Goal: Task Accomplishment & Management: Manage account settings

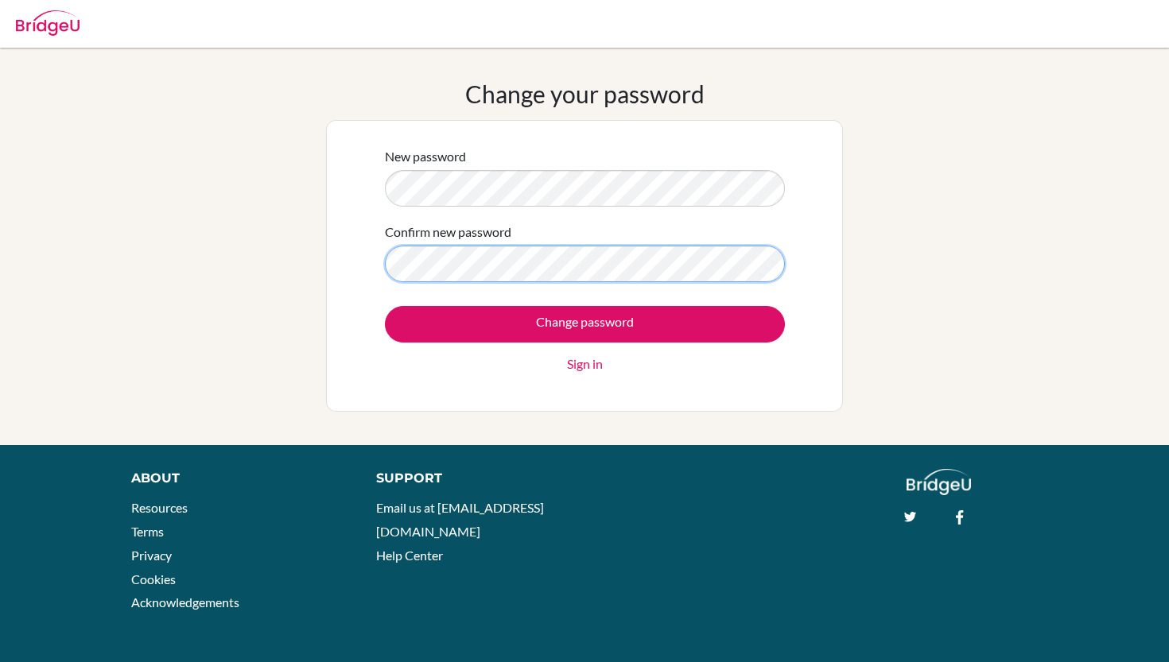
click at [584, 324] on input "Change password" at bounding box center [585, 324] width 400 height 37
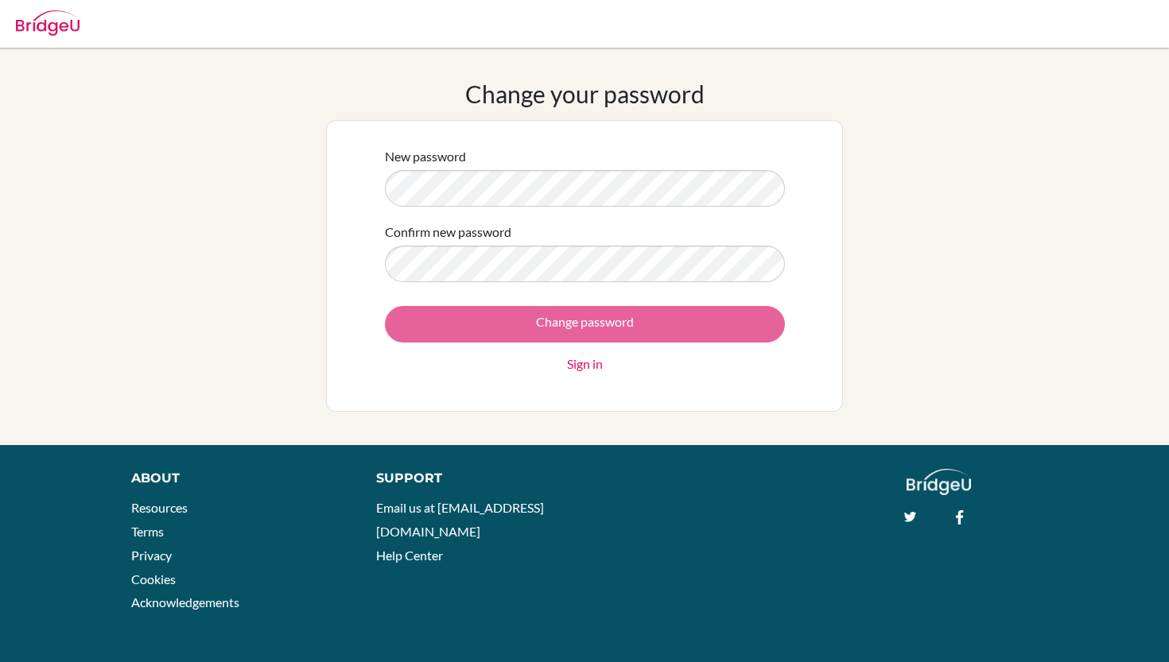
click at [656, 325] on div "Change password Sign in" at bounding box center [585, 340] width 400 height 68
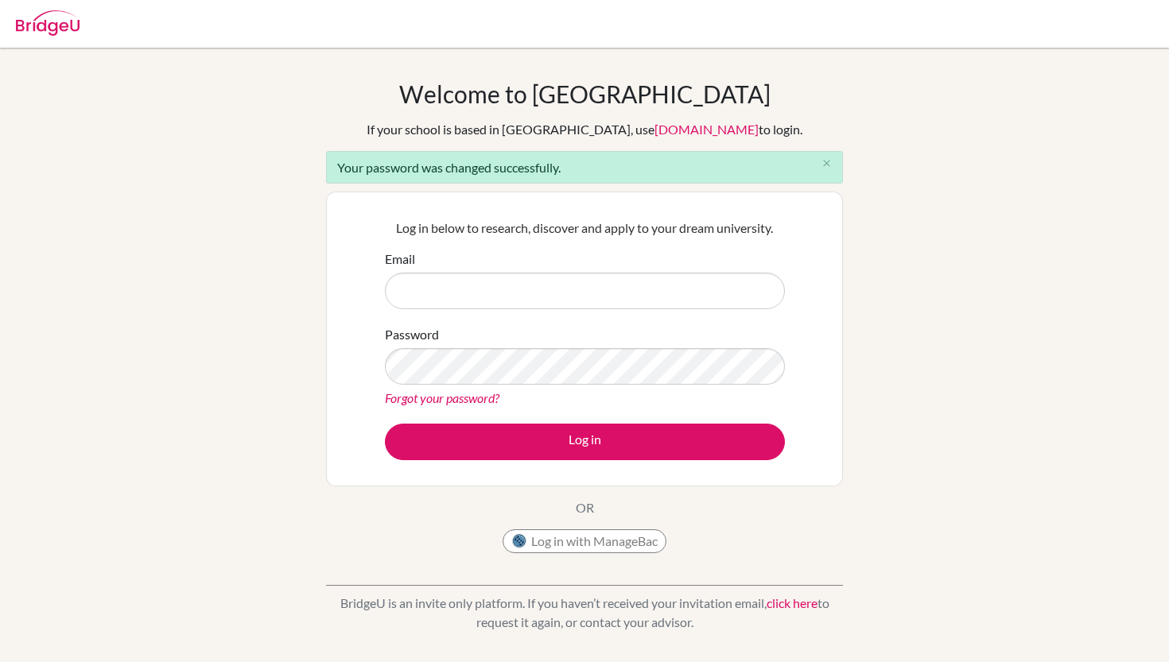
click at [649, 267] on div "Email" at bounding box center [585, 280] width 400 height 60
click at [632, 292] on input "Email" at bounding box center [585, 291] width 400 height 37
type input "an"
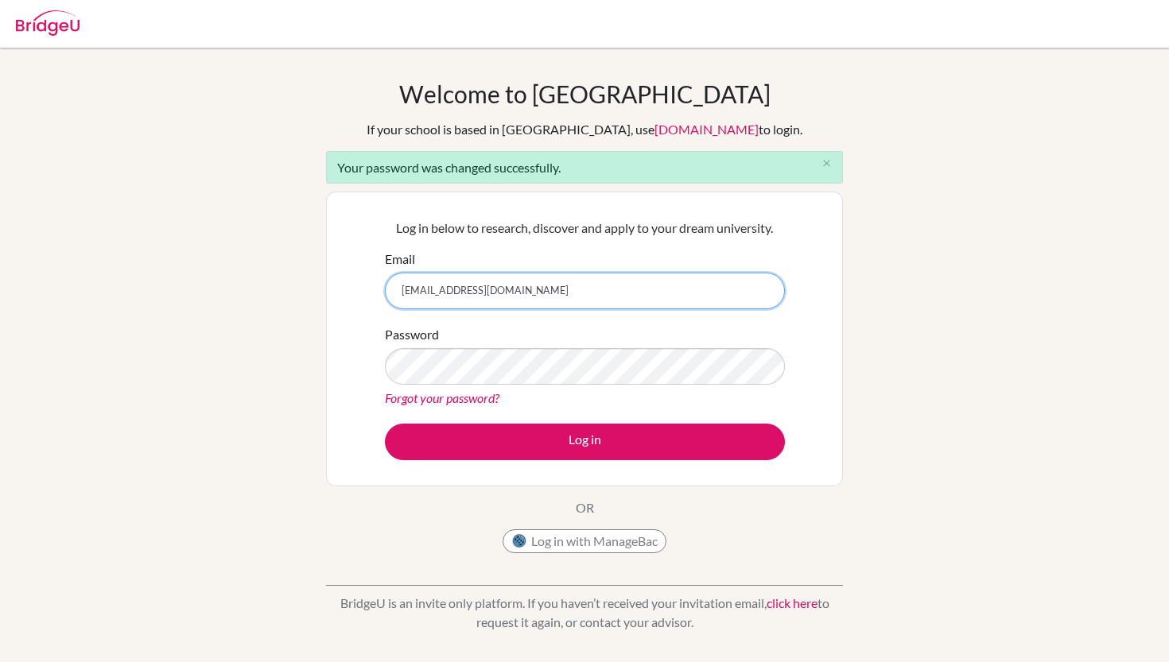
type input "[EMAIL_ADDRESS][DOMAIN_NAME]"
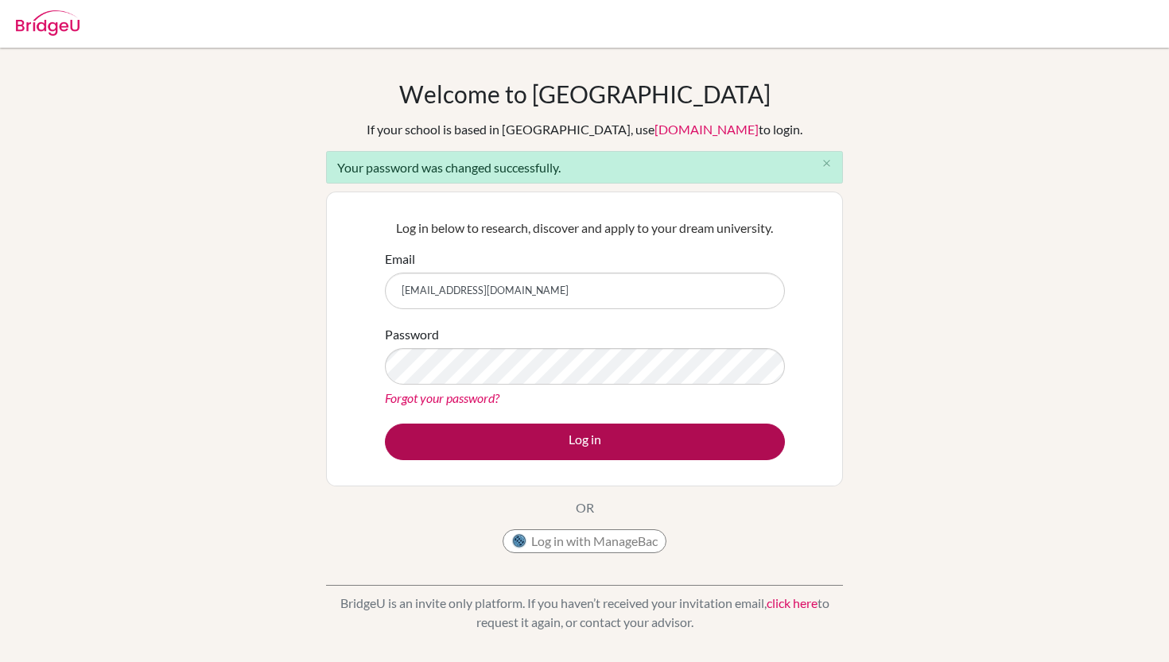
click at [661, 440] on button "Log in" at bounding box center [585, 442] width 400 height 37
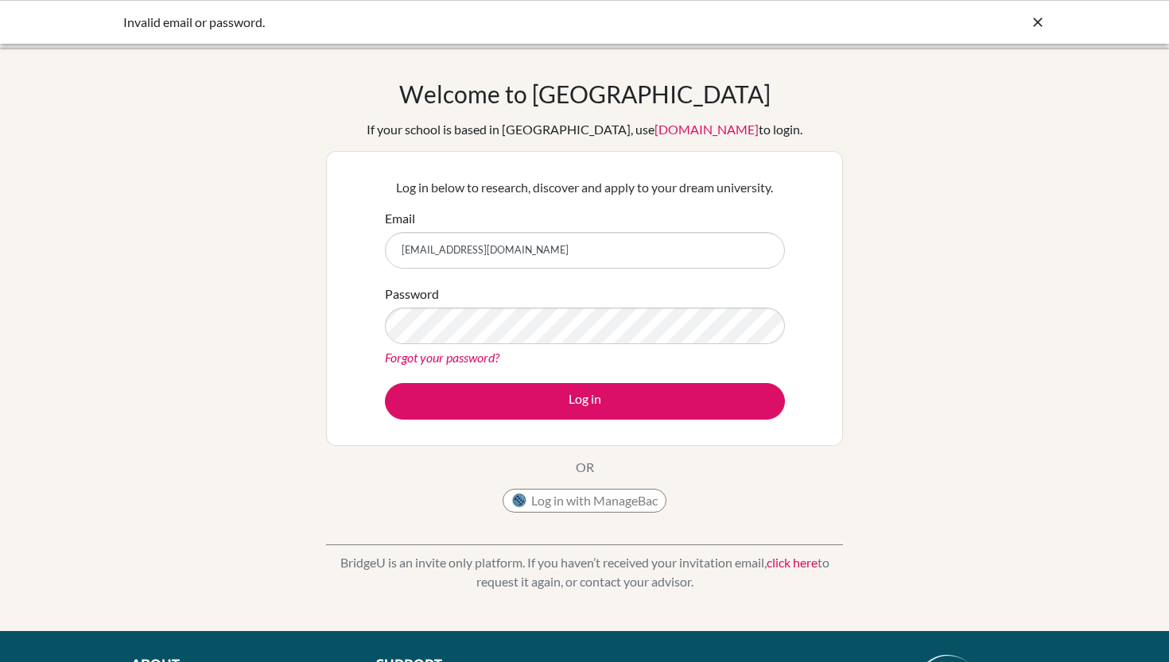
click at [668, 258] on input "[EMAIL_ADDRESS][DOMAIN_NAME]" at bounding box center [585, 250] width 400 height 37
click at [696, 304] on div "Password Forgot your password?" at bounding box center [585, 326] width 400 height 83
click at [584, 401] on button "Log in" at bounding box center [585, 401] width 400 height 37
